Goal: Task Accomplishment & Management: Manage account settings

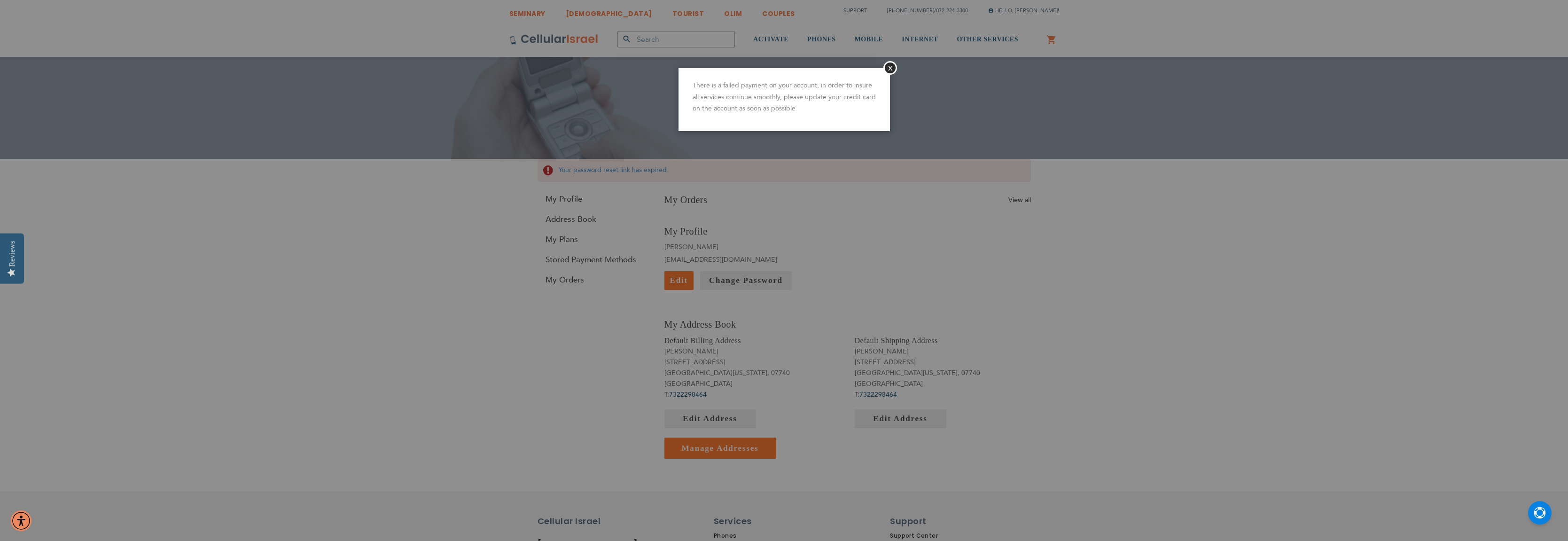
type input "[EMAIL_ADDRESS][DOMAIN_NAME]"
click at [864, 83] on p "There is a failed payment on your account, in order to insure all services cont…" at bounding box center [784, 97] width 183 height 35
click at [890, 68] on button "Close" at bounding box center [890, 68] width 13 height 13
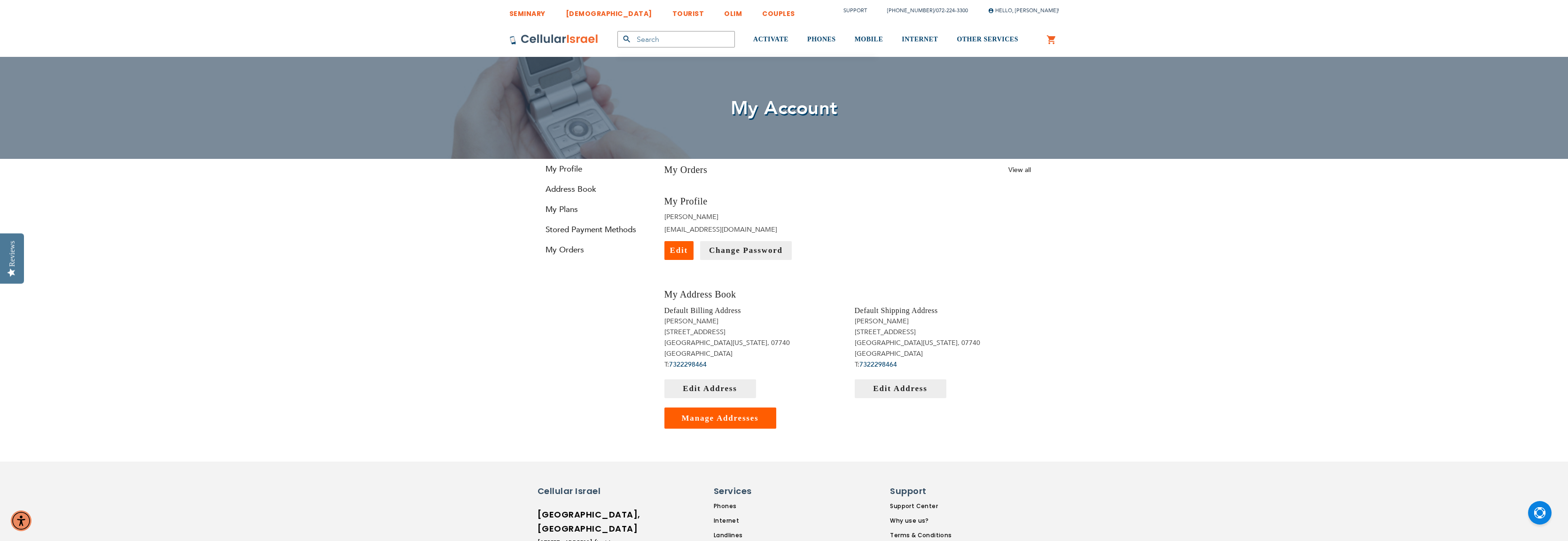
click at [1018, 173] on link "View all" at bounding box center [1020, 170] width 23 height 9
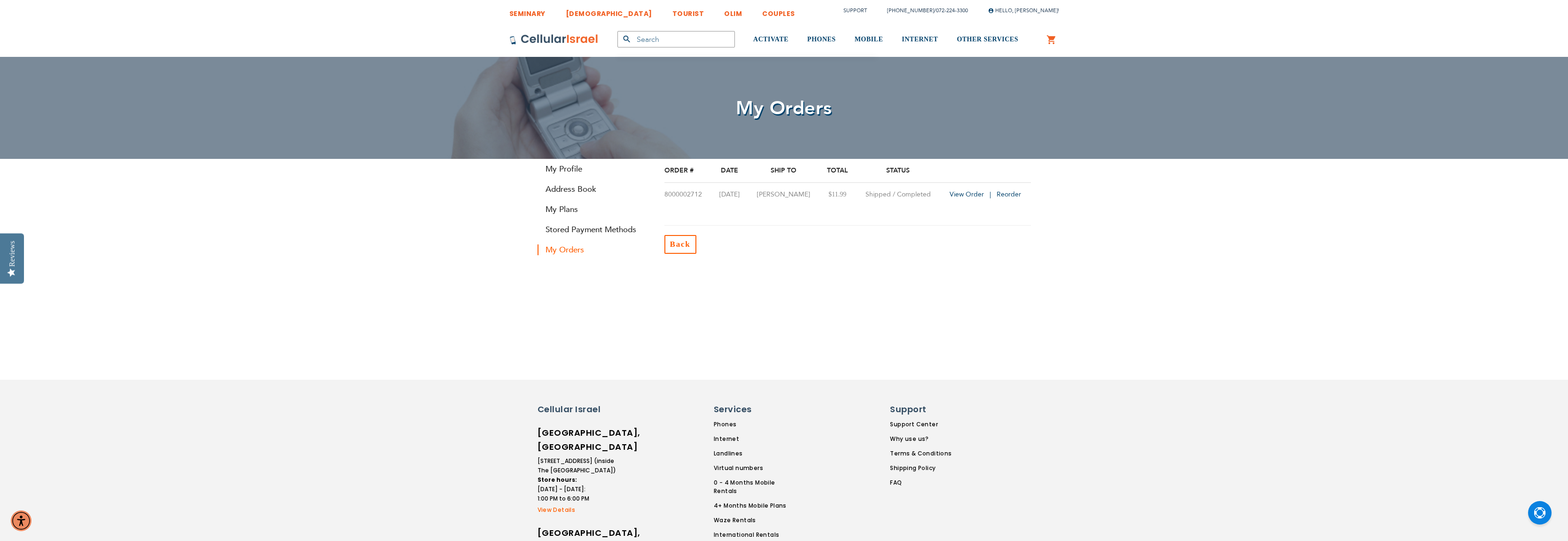
type input "[EMAIL_ADDRESS][DOMAIN_NAME]"
click at [683, 247] on span "Back" at bounding box center [681, 244] width 21 height 9
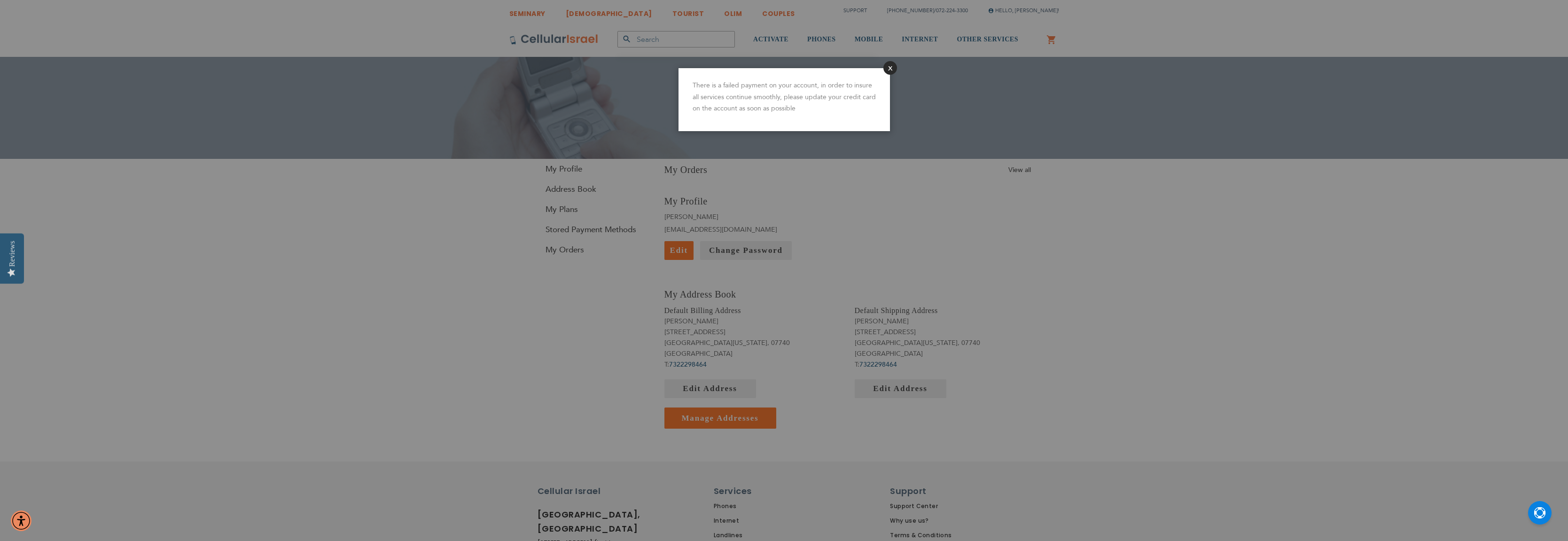
type input "[EMAIL_ADDRESS][DOMAIN_NAME]"
click at [891, 66] on button "Close" at bounding box center [890, 68] width 13 height 13
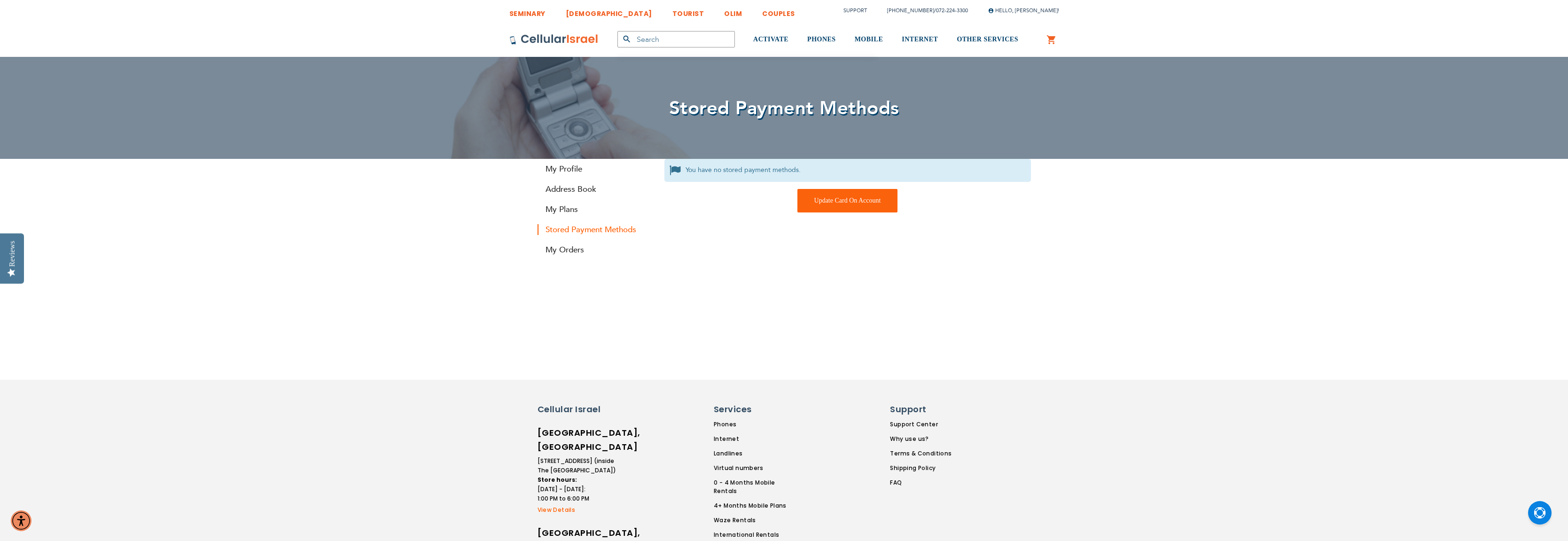
type input "[EMAIL_ADDRESS][DOMAIN_NAME]"
click at [821, 214] on div "You have no stored payment methods. Update Card On Account Update Card On Accou…" at bounding box center [785, 209] width 508 height 101
click at [821, 204] on div "Update Card On Account" at bounding box center [847, 200] width 100 height 24
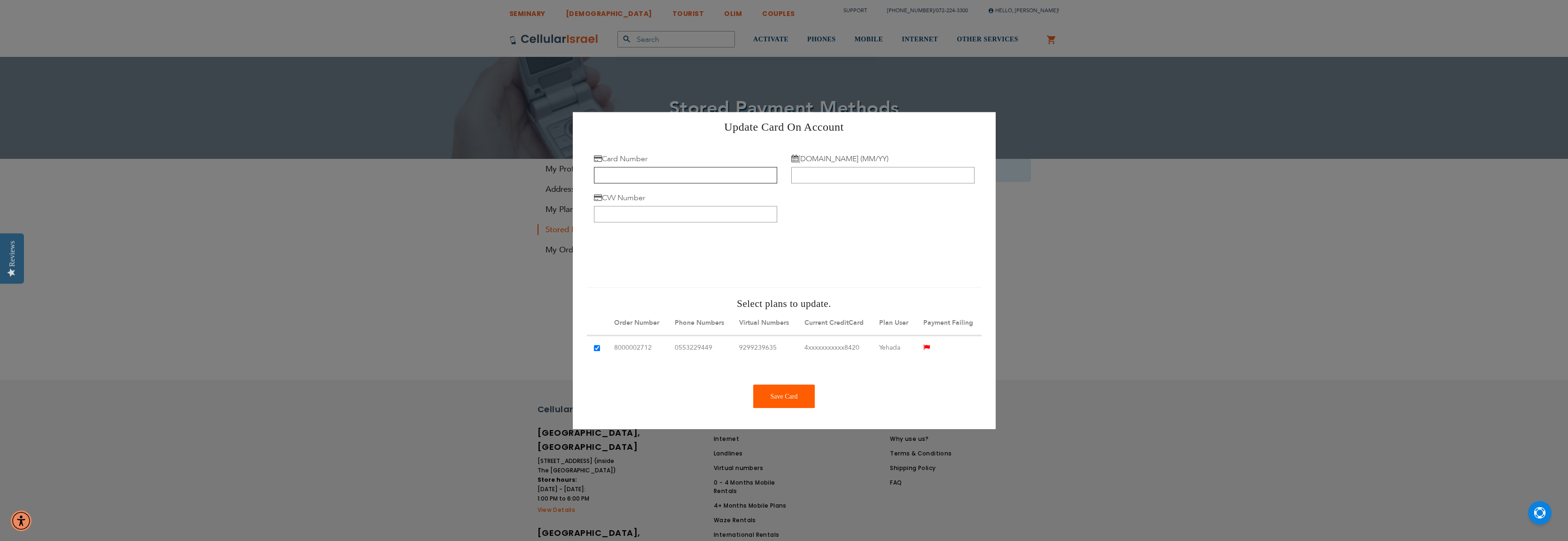
click at [743, 180] on input "Card Number" at bounding box center [685, 175] width 183 height 16
type input "4147 2025 8483 1778"
type input "01/28"
type input "**0"
click at [776, 395] on div "Save Card" at bounding box center [784, 396] width 62 height 24
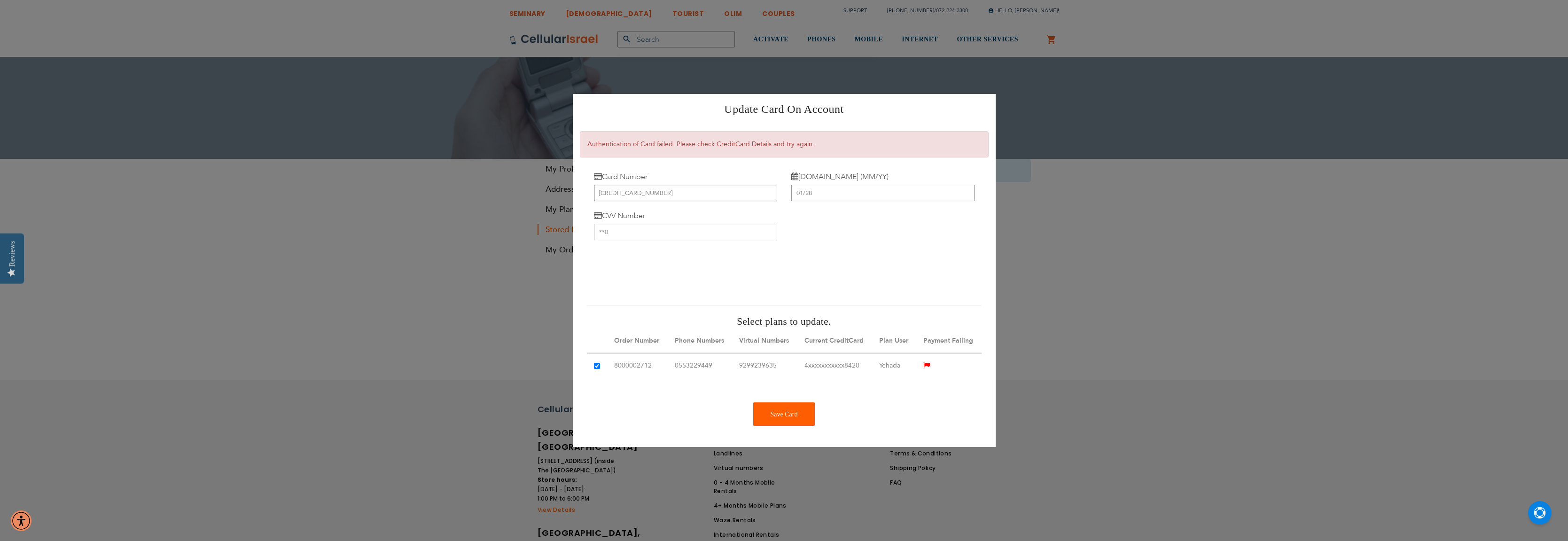
click at [615, 194] on input "4147 2025 8483 1778" at bounding box center [685, 192] width 183 height 16
type input "4147 2025 8483 1778"
click at [800, 255] on div "0cAFcWeA7NzdvCKxWq0rGIKhgprEUz4tr4r_W1XVdlIKd8_yXIpMiw3VIZ5zZusfrdAvRYKtIp5tfQF…" at bounding box center [784, 270] width 380 height 37
click at [772, 417] on div "Save Card" at bounding box center [784, 414] width 62 height 24
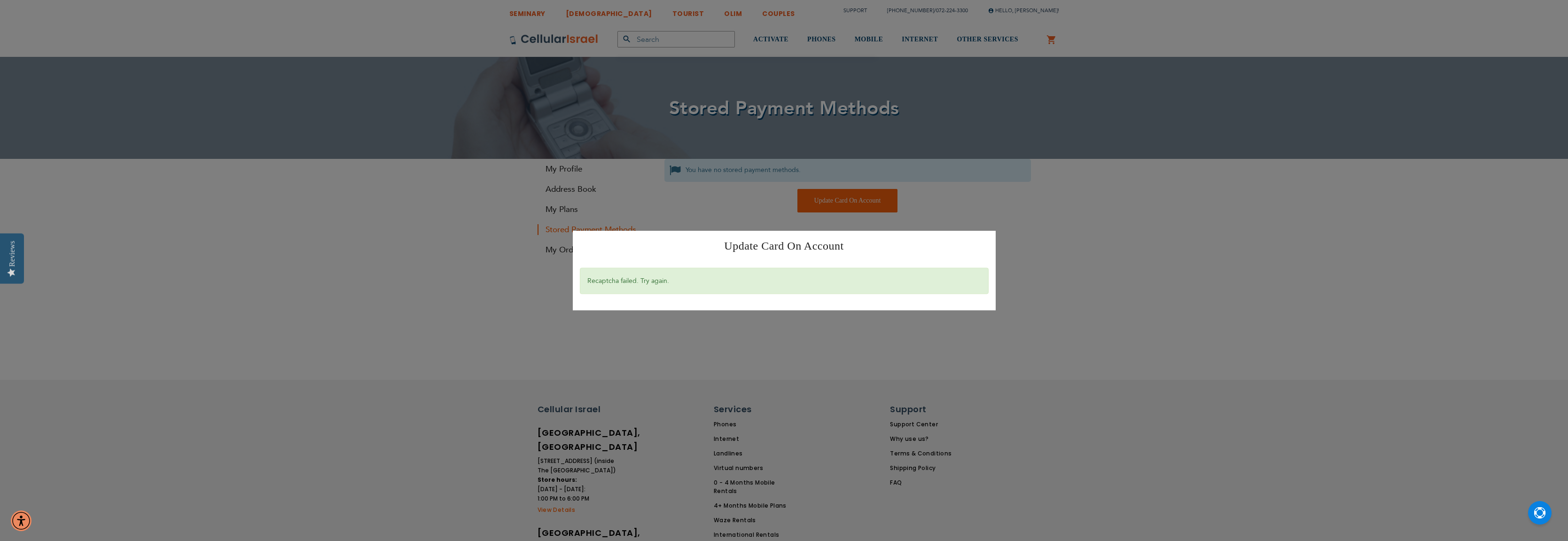
click at [894, 216] on div "Update Card On Account × Recaptcha failed. Try again." at bounding box center [784, 270] width 1568 height 541
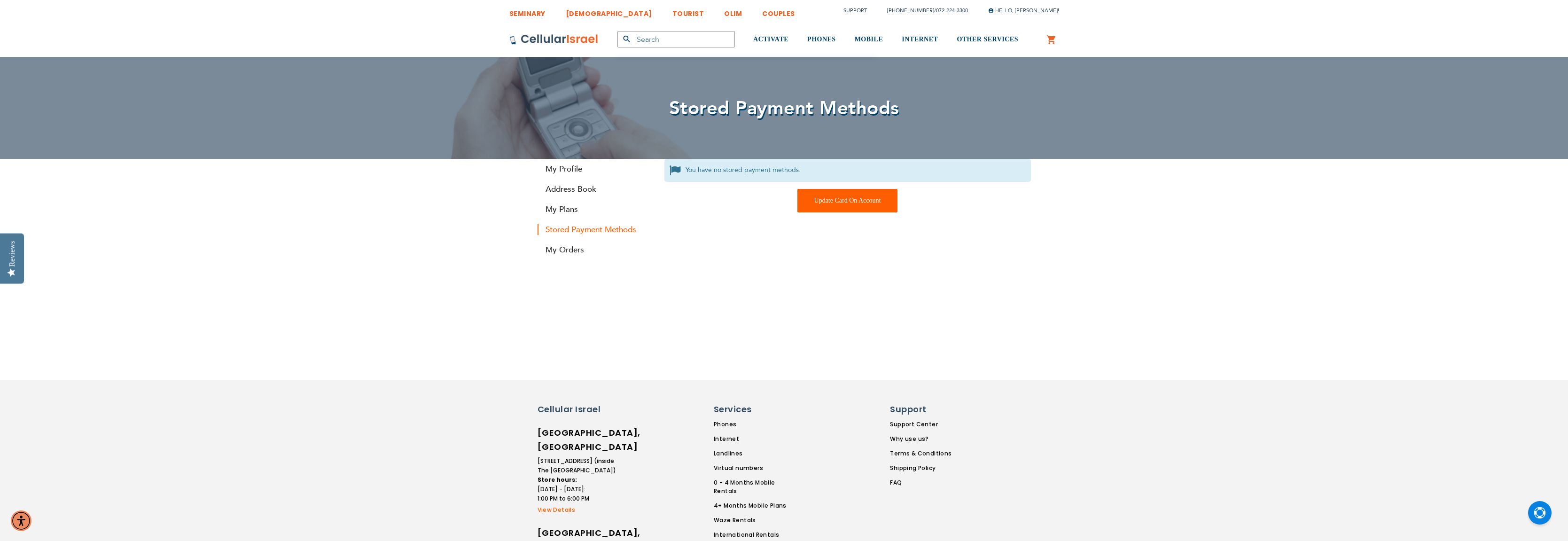
click at [821, 201] on div "Update Card On Account" at bounding box center [847, 200] width 100 height 24
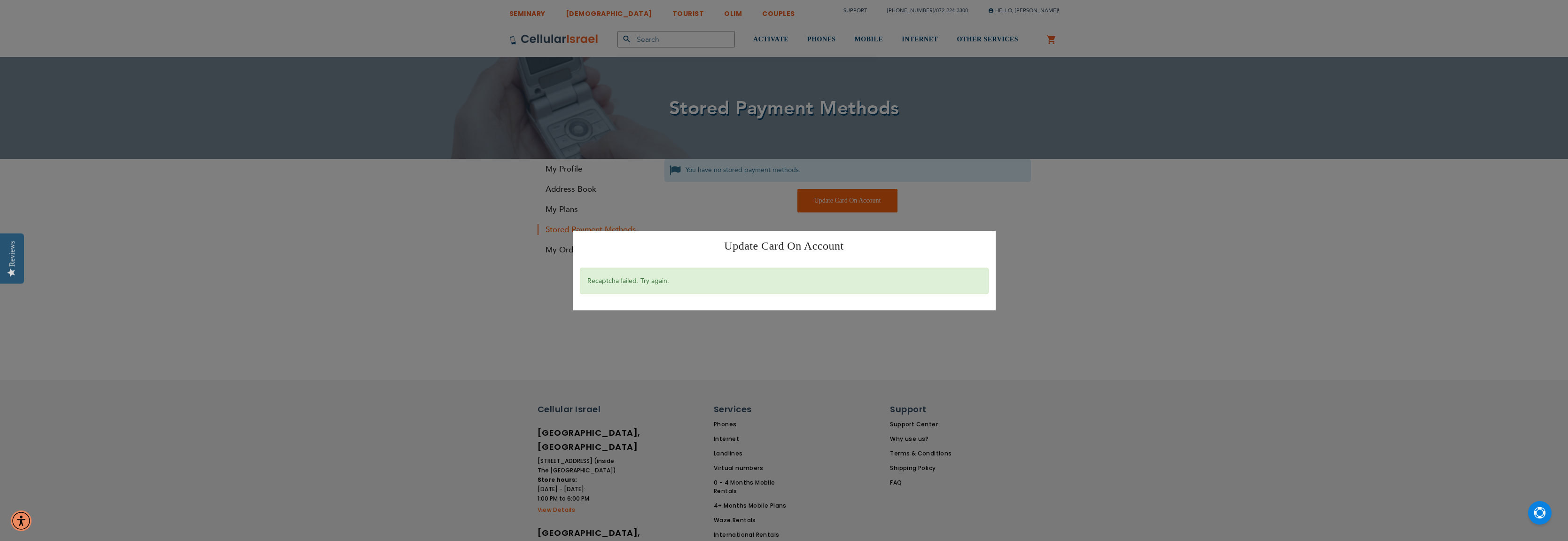
click at [637, 283] on div "Recaptcha failed. Try again." at bounding box center [785, 281] width 409 height 27
click at [1204, 262] on div "Update Card On Account × Recaptcha failed. Try again." at bounding box center [784, 270] width 1568 height 541
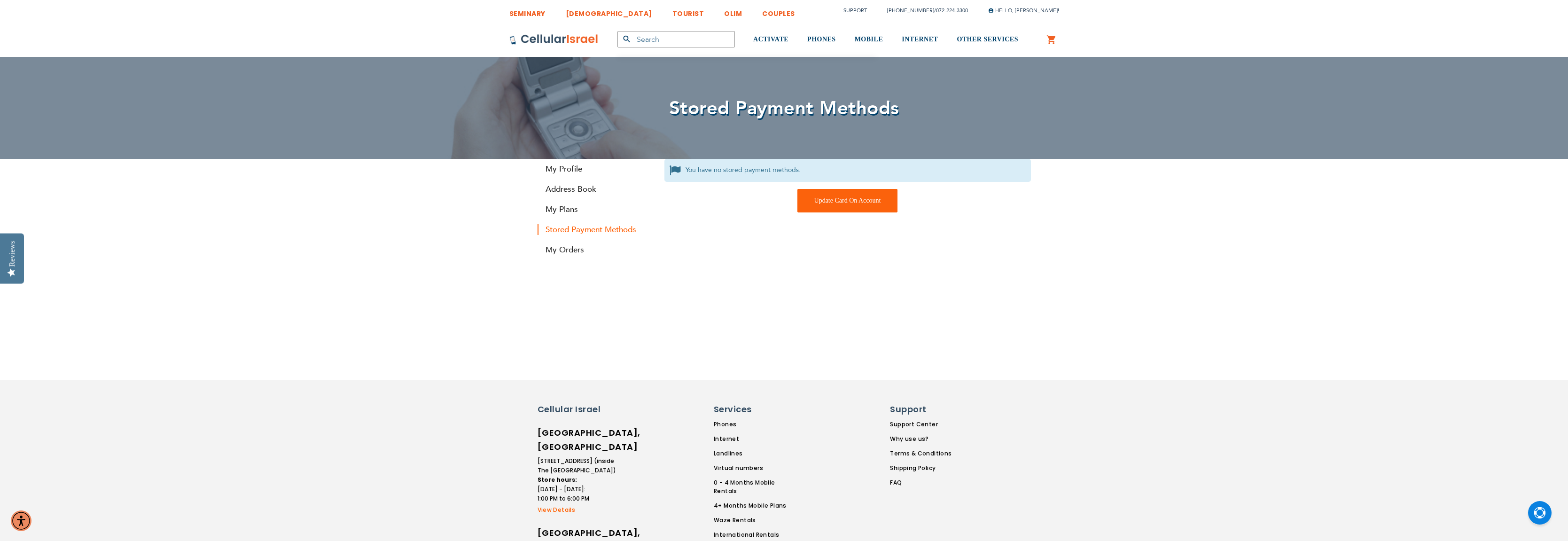
click at [576, 230] on strong "Stored Payment Methods" at bounding box center [593, 229] width 113 height 11
click at [825, 199] on div "Update Card On Account" at bounding box center [847, 200] width 100 height 24
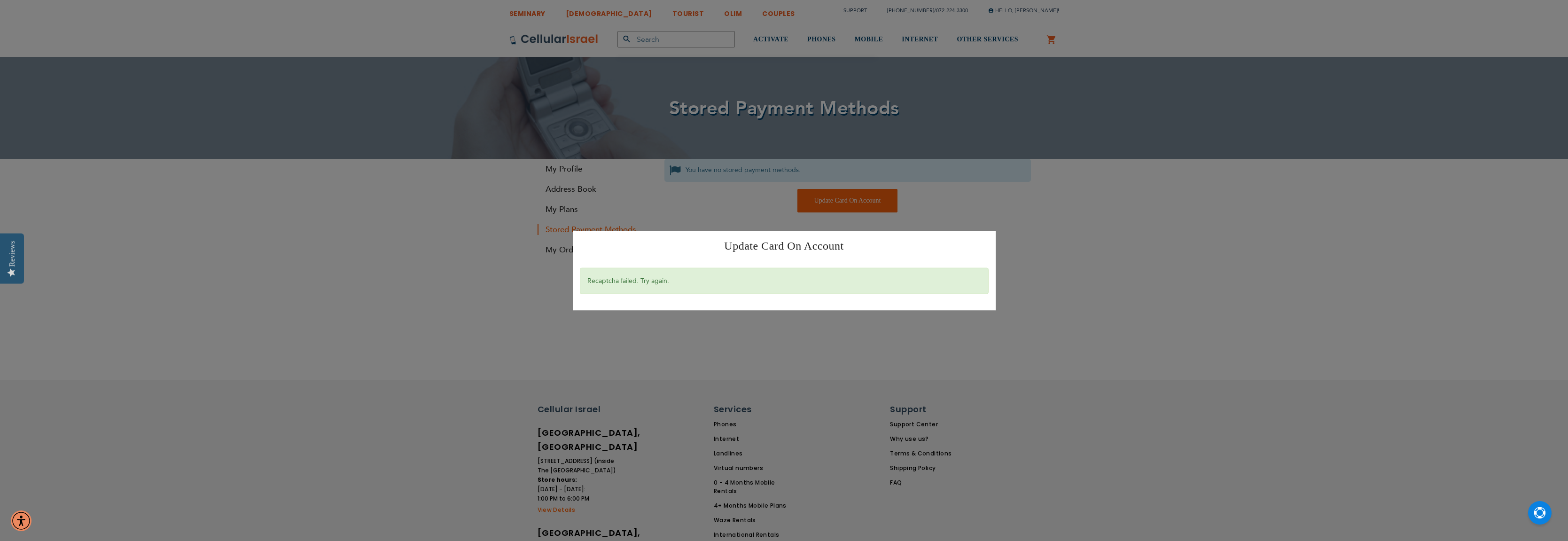
click at [1071, 234] on div "Update Card On Account × Recaptcha failed. Try again." at bounding box center [784, 270] width 1568 height 541
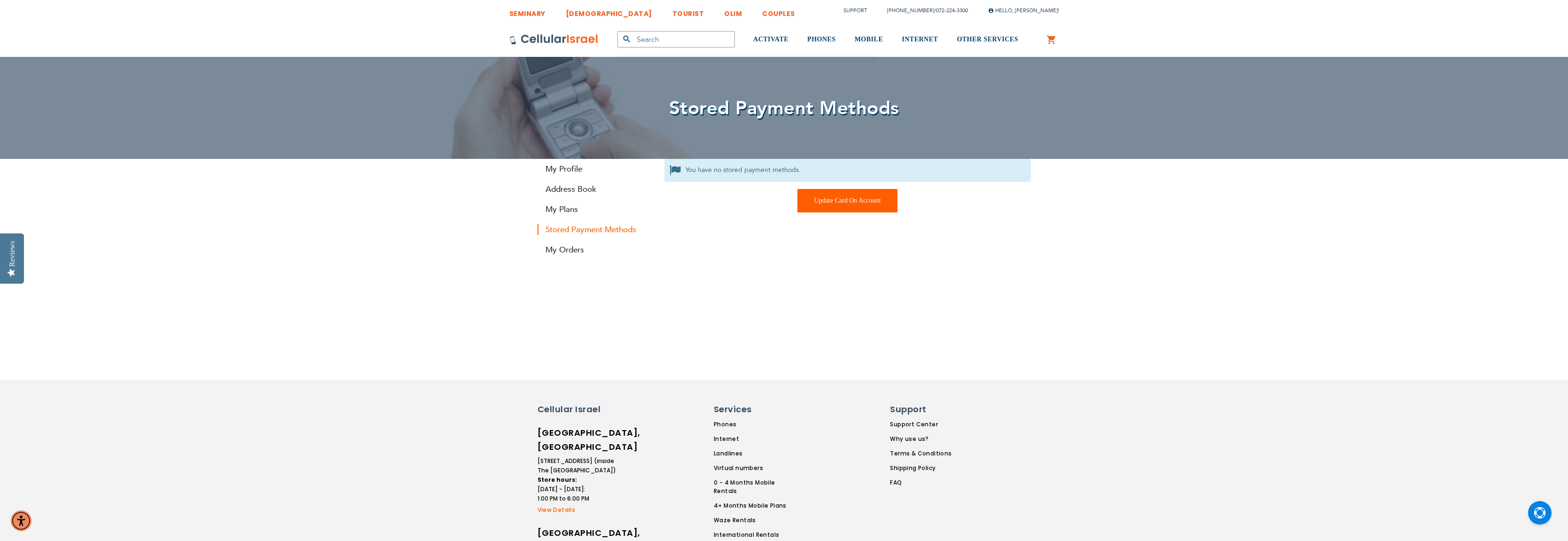
type input "[EMAIL_ADDRESS][DOMAIN_NAME]"
click at [836, 198] on div "Update Card On Account" at bounding box center [847, 200] width 100 height 24
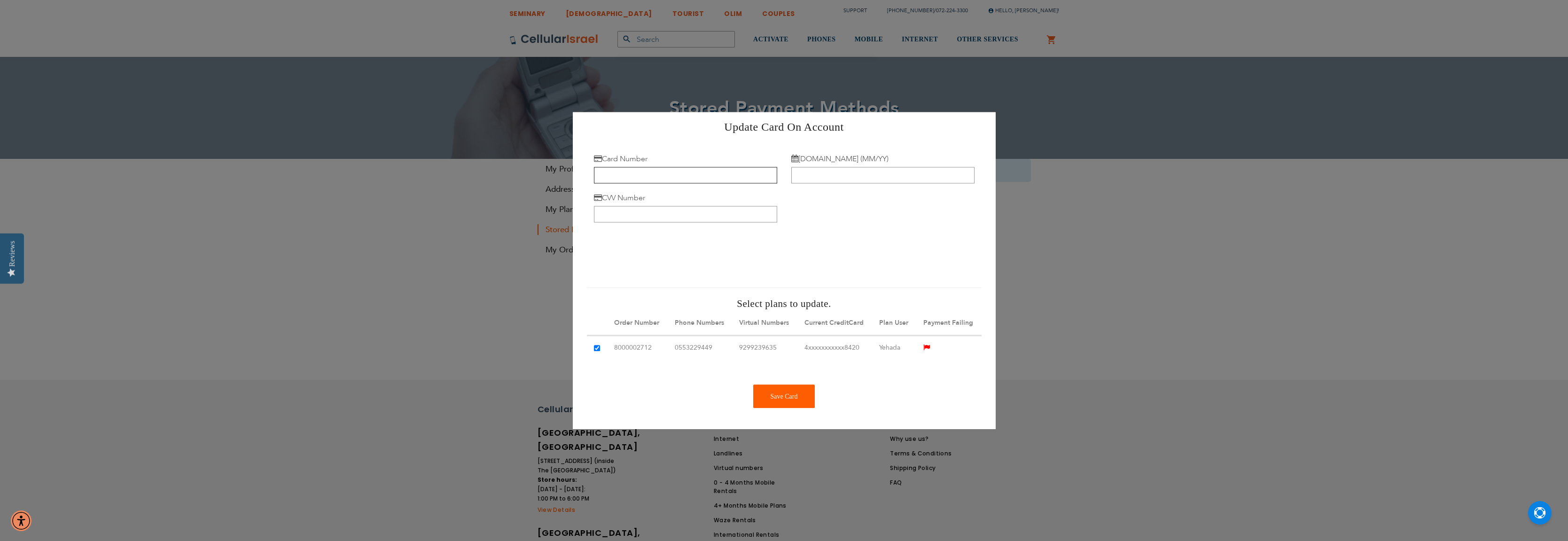
click at [684, 180] on input "Card Number" at bounding box center [685, 175] width 183 height 16
type input "4147 2025 8483 1778"
type input "01/28"
type input "**0"
click at [818, 236] on div "0cAFcWeA69jtyETtAwFp2qqgqGbWurreuKqJlvEwBbDBAK6K9anuJ8JJjN6o9WgsAs-2Qv9VqrMxHjE…" at bounding box center [784, 252] width 380 height 37
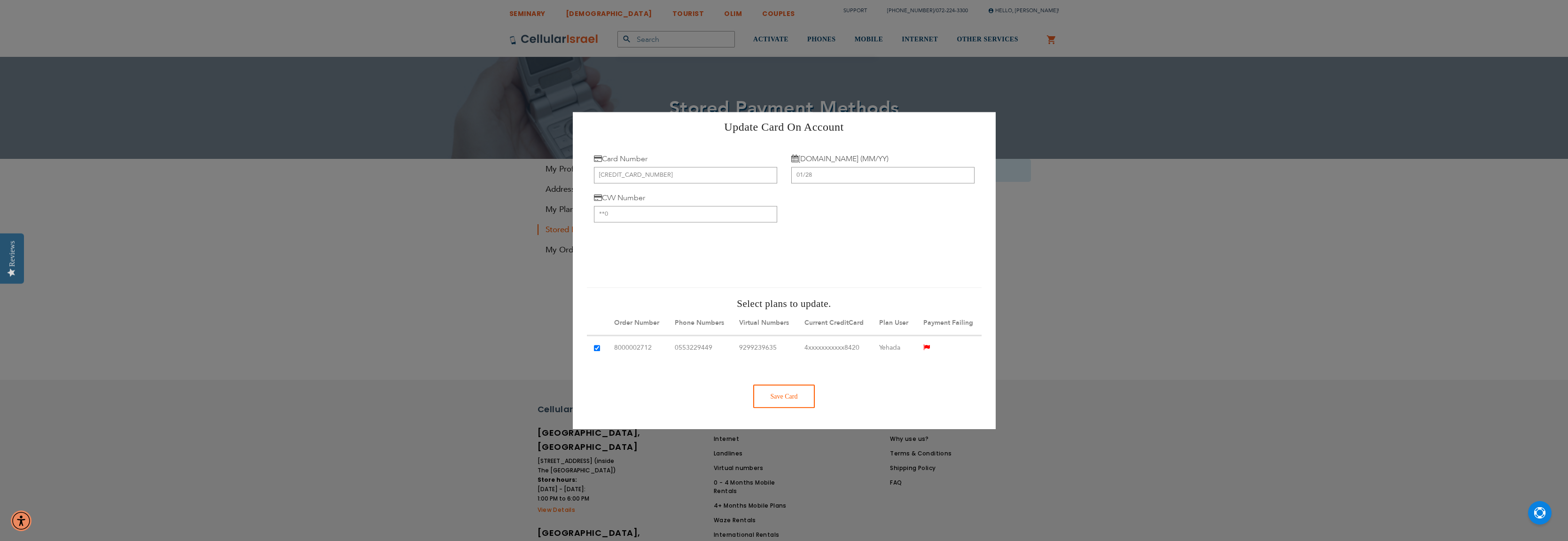
click at [784, 399] on div "Save Card" at bounding box center [784, 396] width 62 height 24
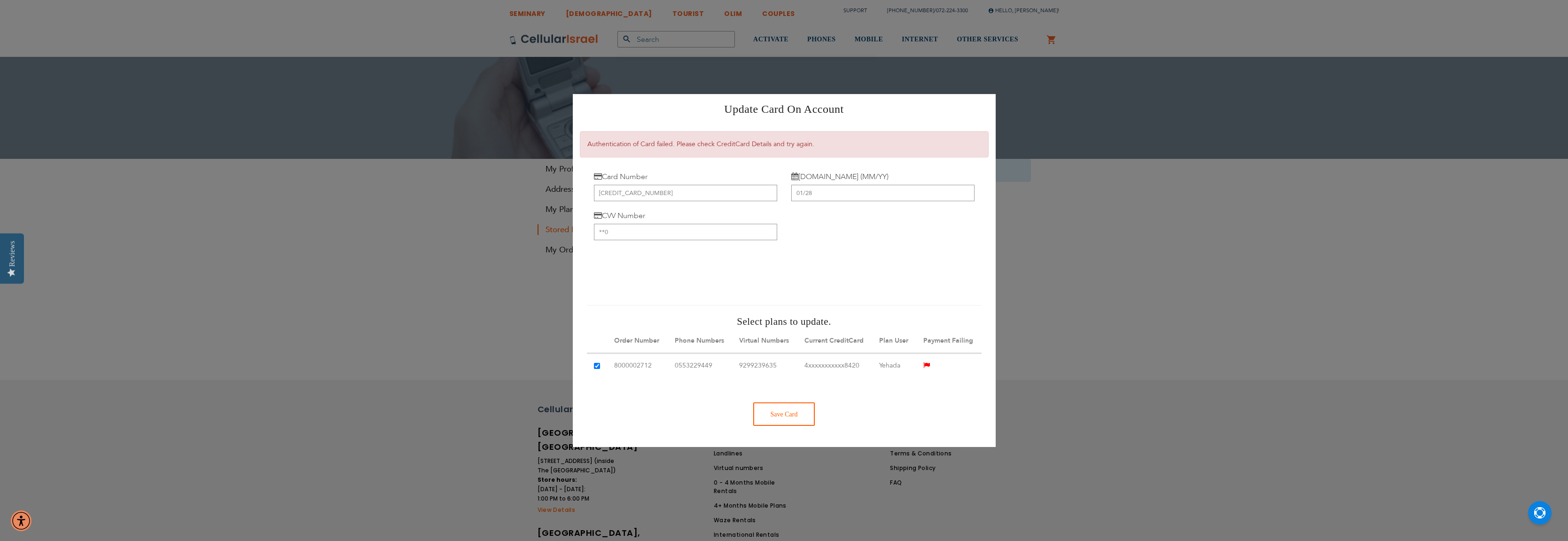
click at [780, 415] on div "Save Card" at bounding box center [784, 414] width 62 height 24
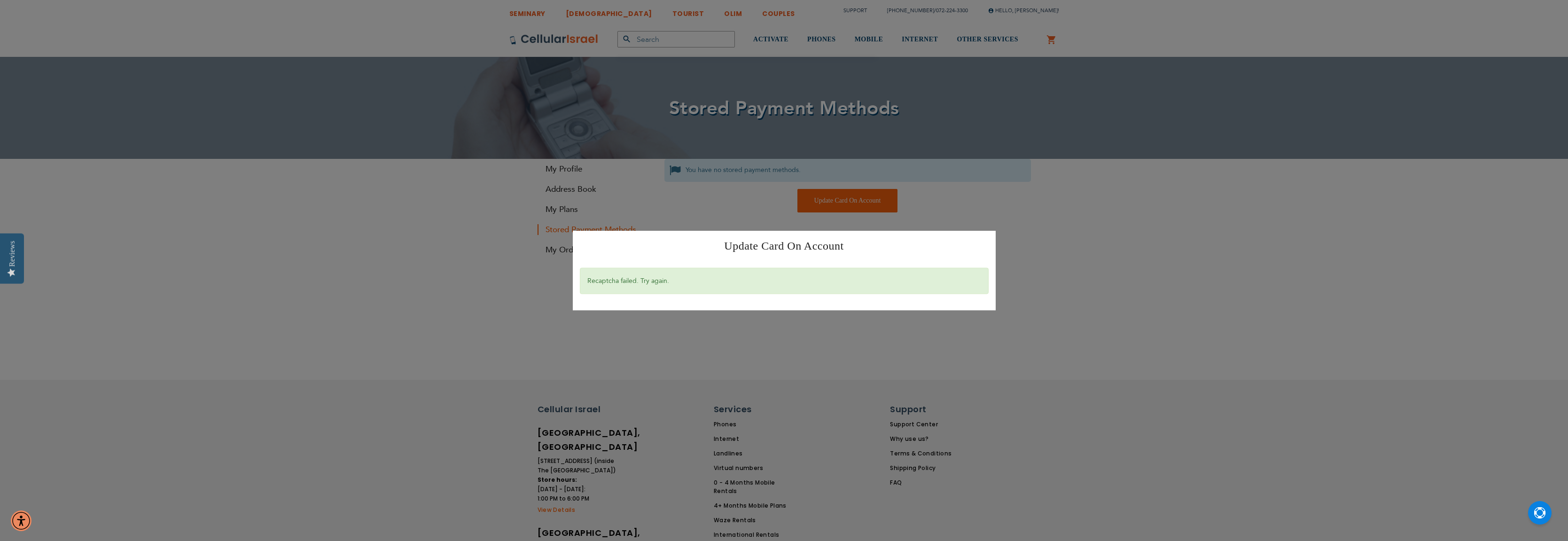
click at [1169, 253] on div "Update Card On Account × Recaptcha failed. Try again." at bounding box center [784, 270] width 1568 height 541
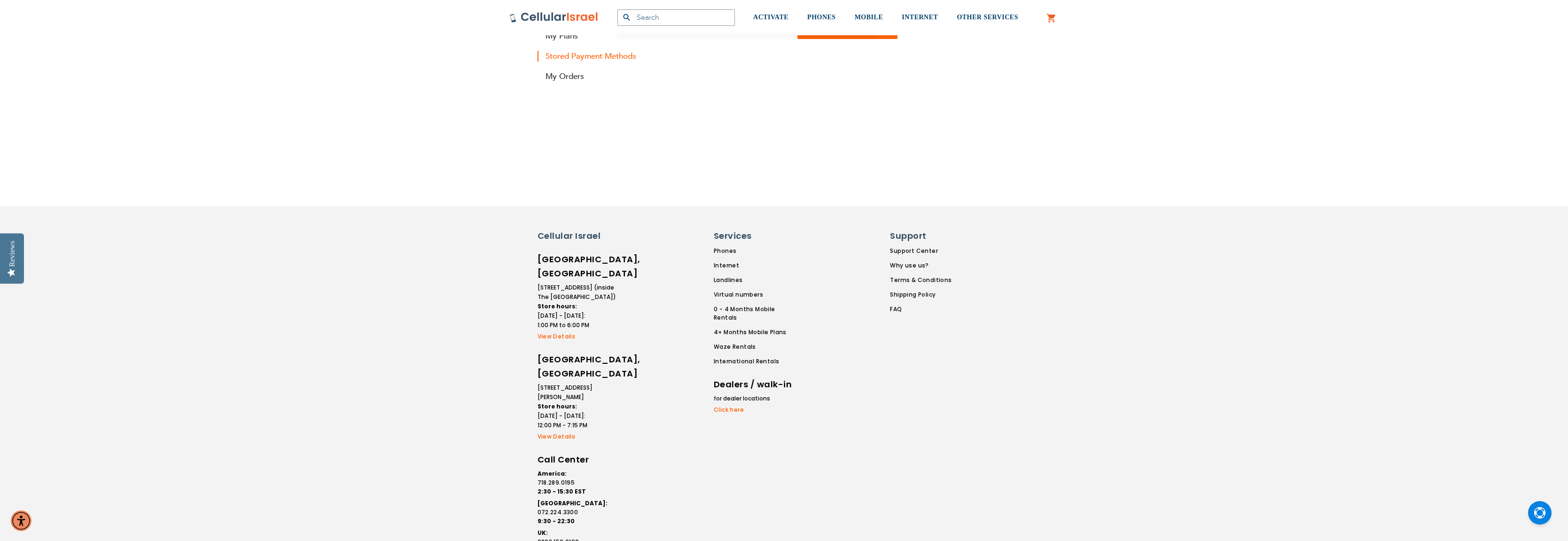
scroll to position [180, 0]
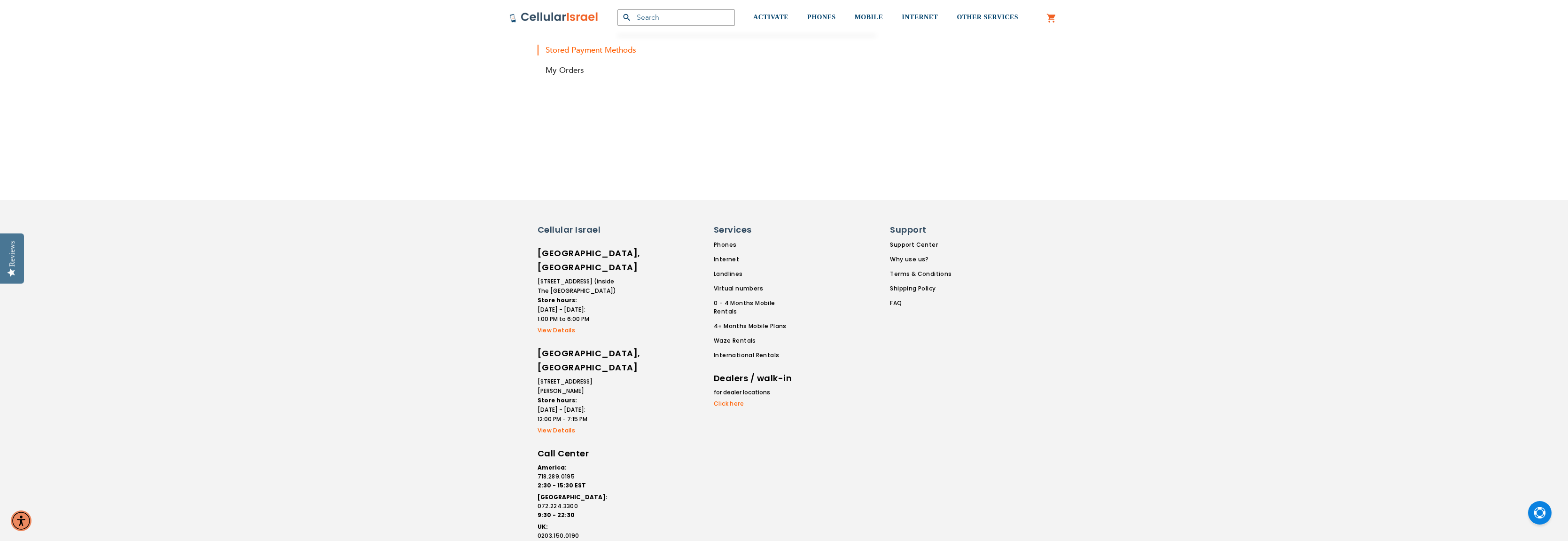
click at [568, 326] on link "View Details" at bounding box center [577, 330] width 80 height 9
